Goal: Task Accomplishment & Management: Use online tool/utility

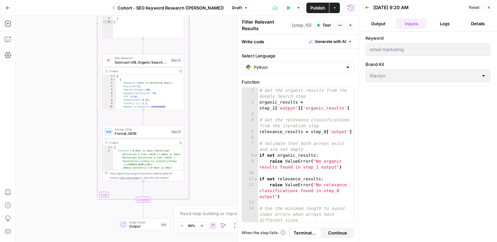
scroll to position [25, 0]
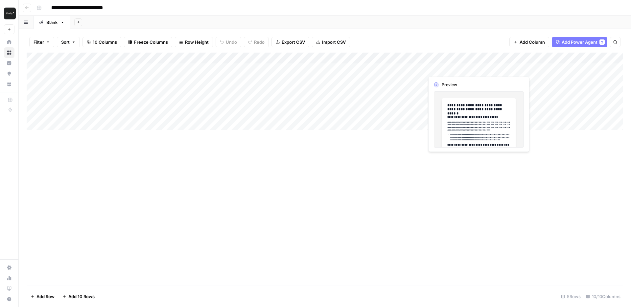
click at [452, 69] on div "Add Column" at bounding box center [325, 92] width 596 height 78
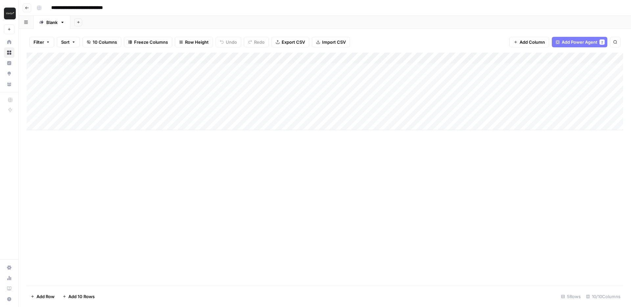
click at [500, 69] on div "Add Column" at bounding box center [325, 92] width 596 height 78
click at [553, 71] on div "Add Column" at bounding box center [325, 92] width 596 height 78
